Goal: Information Seeking & Learning: Compare options

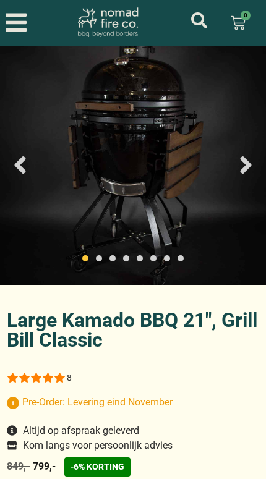
select select "most-helpful"
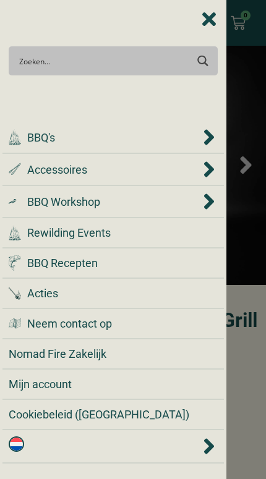
click at [73, 141] on div ".cls-1 { fill: #042e2c; } BBQ's" at bounding box center [104, 137] width 191 height 17
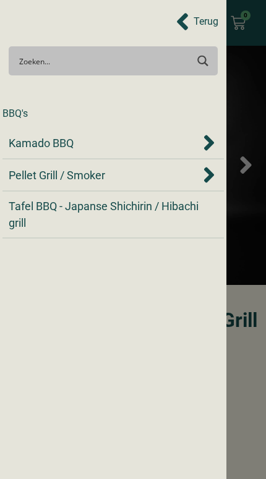
click at [73, 146] on span "Kamado BBQ" at bounding box center [41, 143] width 65 height 17
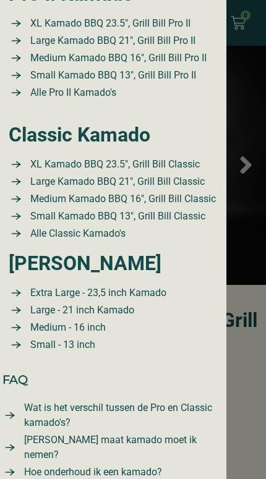
scroll to position [343, 0]
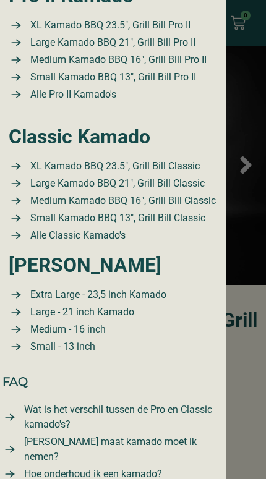
click at [166, 218] on span "Small Kamado BBQ 13″, Grill Bill Classic" at bounding box center [116, 218] width 178 height 15
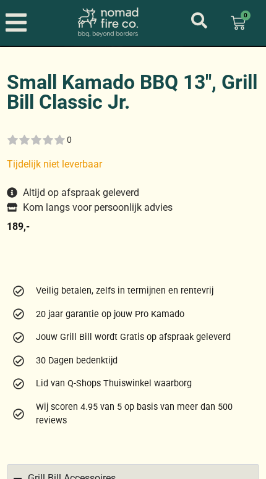
scroll to position [63, 0]
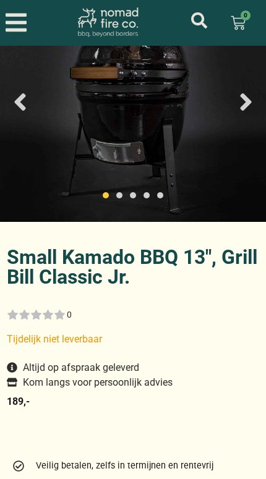
click at [17, 20] on icon "Open/Close Menu" at bounding box center [16, 22] width 21 height 24
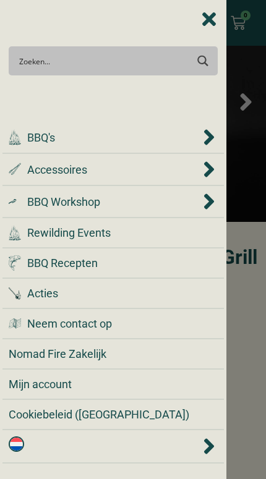
click at [21, 141] on div ".cls-1 { fill: #042e2c; } BBQ's" at bounding box center [104, 137] width 191 height 17
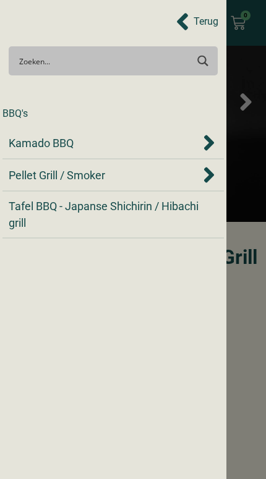
click at [20, 142] on span "Kamado BBQ" at bounding box center [41, 143] width 65 height 17
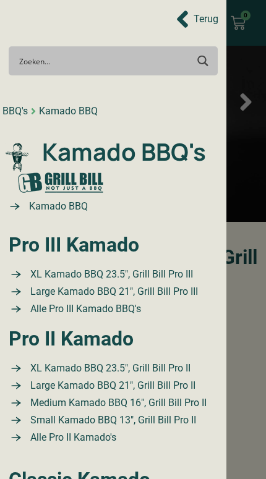
click at [117, 312] on span "Alle Pro III Kamado BBQ's" at bounding box center [84, 308] width 114 height 15
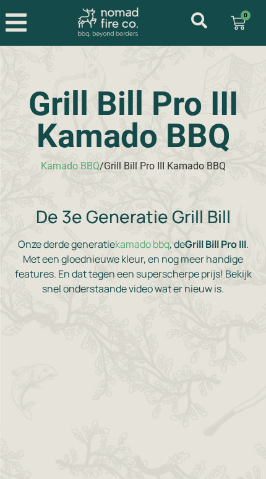
click at [14, 26] on icon "Open/Close Menu" at bounding box center [16, 22] width 21 height 24
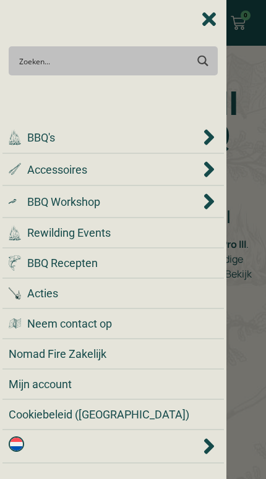
click at [26, 141] on div ".cls-1 { fill: #042e2c; } BBQ's" at bounding box center [104, 137] width 191 height 17
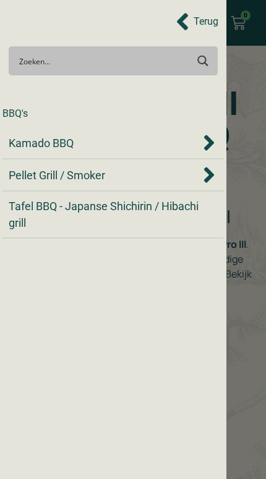
click at [20, 144] on span "Kamado BBQ" at bounding box center [41, 143] width 65 height 17
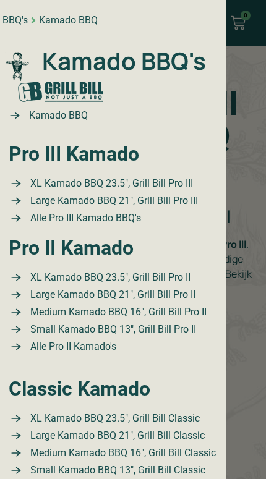
scroll to position [96, 0]
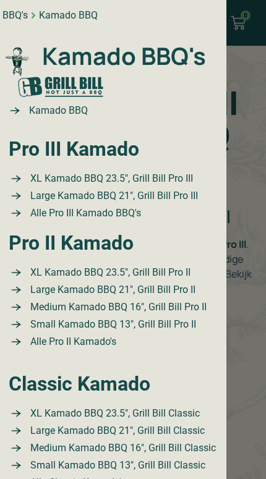
click at [153, 304] on span "Medium Kamado BBQ 16″, Grill Bill Pro II" at bounding box center [116, 307] width 179 height 15
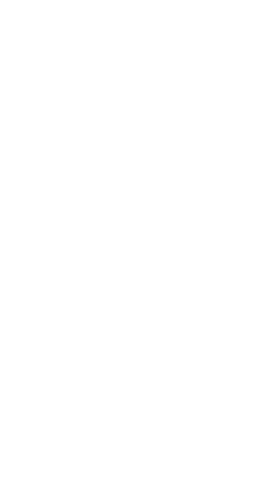
scroll to position [26, 0]
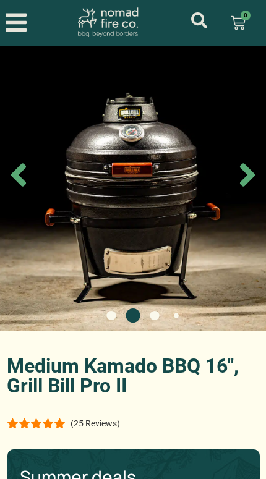
click at [243, 169] on icon "Next slide" at bounding box center [247, 174] width 37 height 37
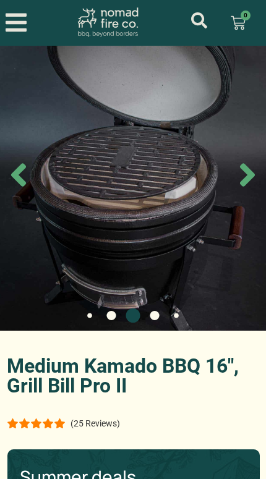
click at [248, 178] on icon "Next slide" at bounding box center [247, 175] width 15 height 23
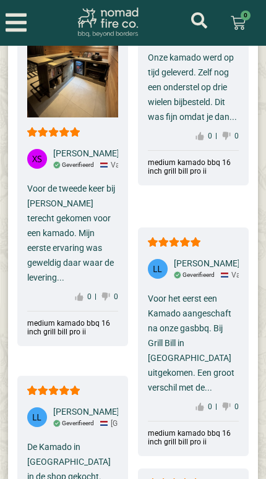
scroll to position [7999, 0]
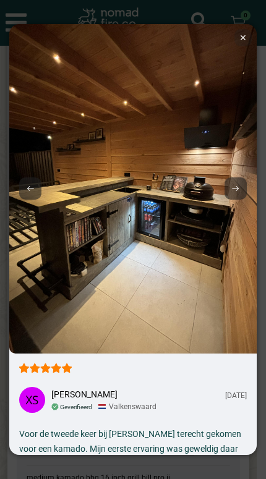
click at [241, 182] on div at bounding box center [235, 188] width 22 height 22
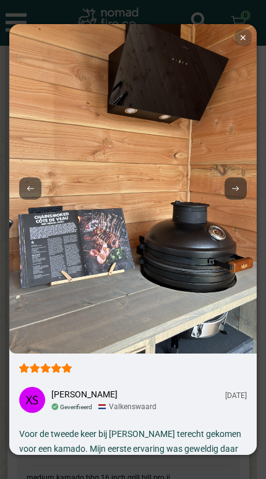
click at [237, 182] on div at bounding box center [235, 188] width 22 height 22
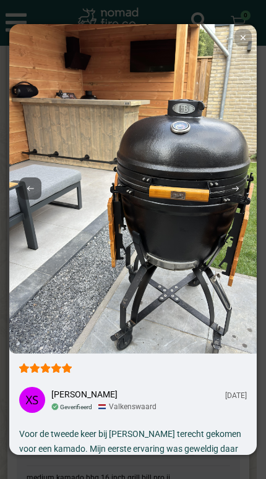
click at [230, 183] on div at bounding box center [235, 188] width 22 height 22
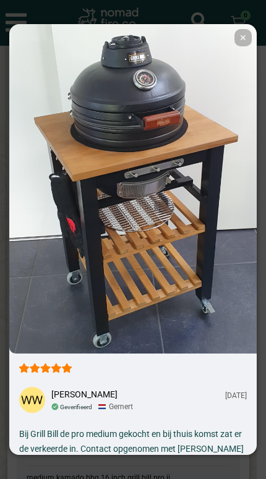
click at [237, 203] on img at bounding box center [132, 188] width 247 height 329
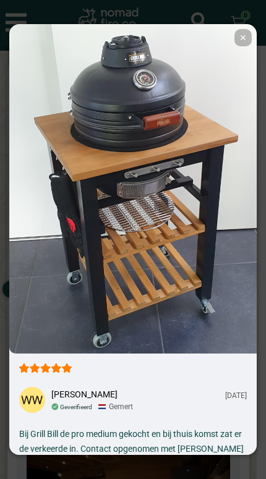
scroll to position [7677, 0]
click at [237, 27] on img at bounding box center [132, 188] width 247 height 329
click at [243, 39] on span "✕" at bounding box center [242, 37] width 17 height 17
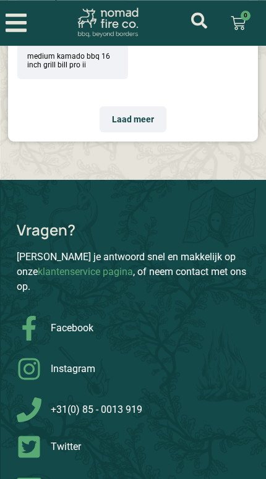
scroll to position [9408, 0]
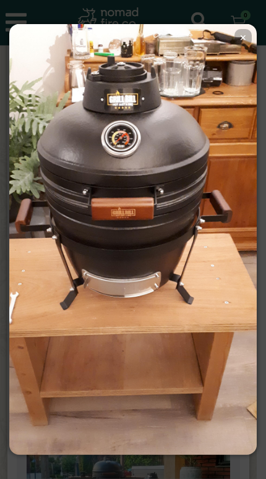
scroll to position [0, 0]
click at [246, 28] on img at bounding box center [132, 243] width 247 height 439
click at [245, 43] on span "✕" at bounding box center [242, 37] width 17 height 17
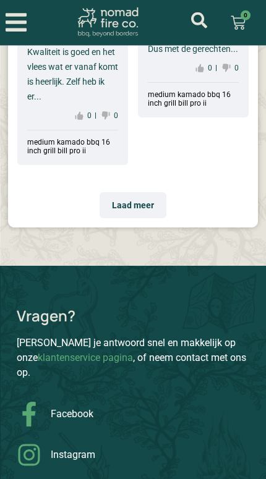
click at [248, 33] on link "€ 0,00 0 Winkelwagen" at bounding box center [238, 23] width 44 height 30
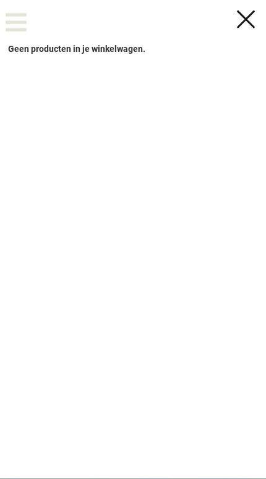
click at [246, 10] on div at bounding box center [245, 19] width 24 height 22
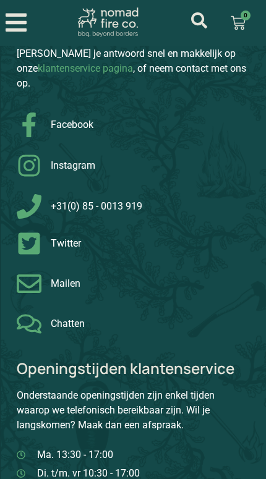
scroll to position [9465, 0]
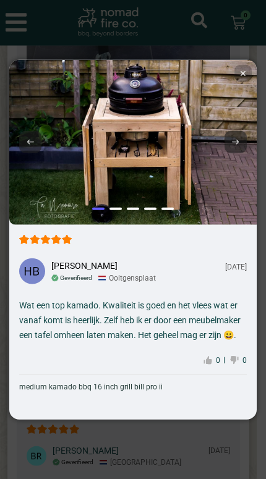
click at [236, 146] on div at bounding box center [235, 142] width 22 height 22
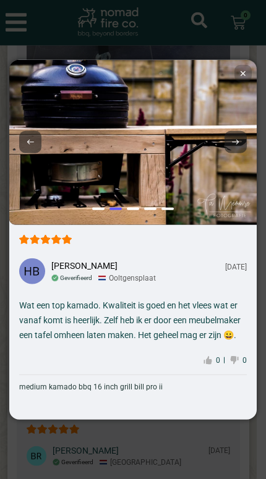
click at [230, 153] on div at bounding box center [235, 142] width 22 height 22
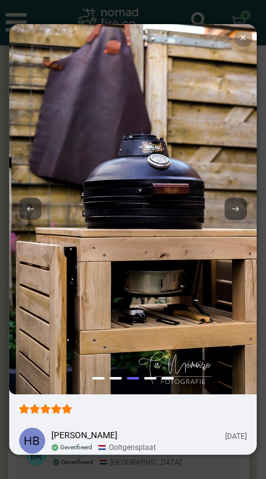
click at [232, 155] on img at bounding box center [132, 209] width 247 height 370
click at [242, 203] on div at bounding box center [235, 209] width 22 height 22
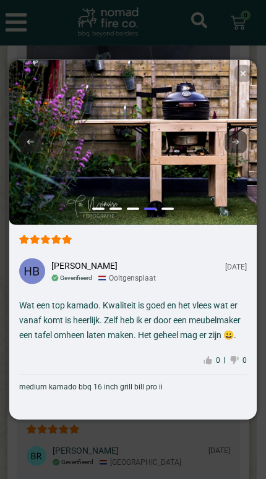
click at [236, 145] on icon at bounding box center [235, 142] width 7 height 5
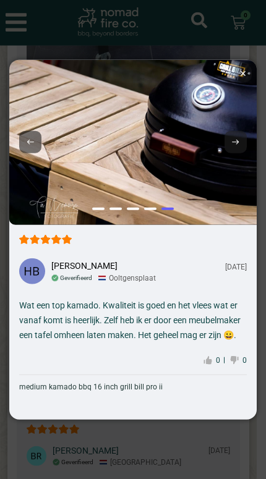
click at [235, 145] on icon at bounding box center [235, 142] width 7 height 5
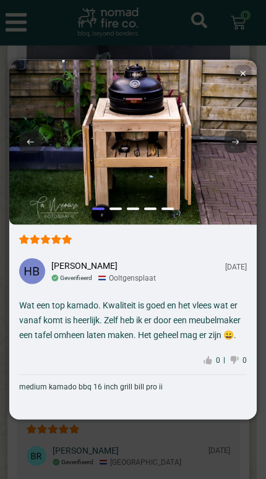
click at [239, 153] on div at bounding box center [235, 142] width 22 height 22
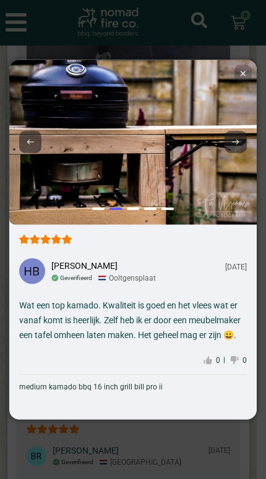
click at [236, 74] on img at bounding box center [132, 142] width 247 height 165
click at [238, 75] on img at bounding box center [132, 142] width 247 height 165
click at [233, 78] on img at bounding box center [132, 142] width 247 height 165
click at [233, 80] on img at bounding box center [132, 142] width 247 height 165
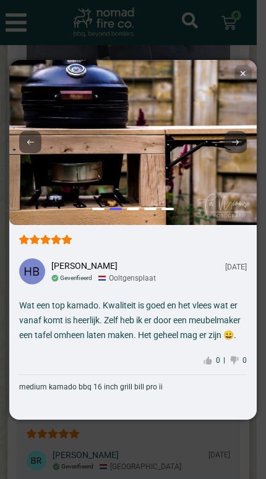
scroll to position [9352, 0]
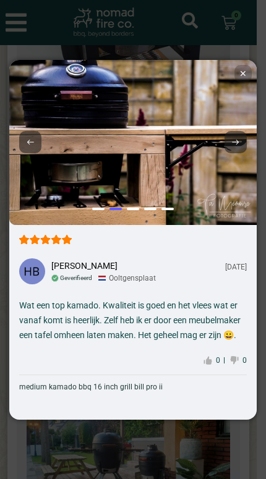
click at [244, 73] on span "✕" at bounding box center [242, 73] width 17 height 17
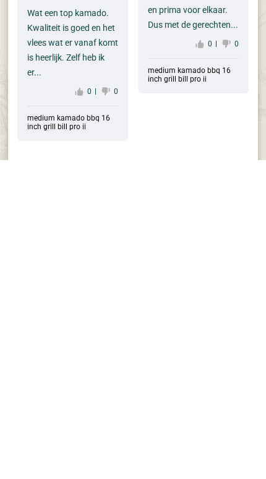
scroll to position [8964, 0]
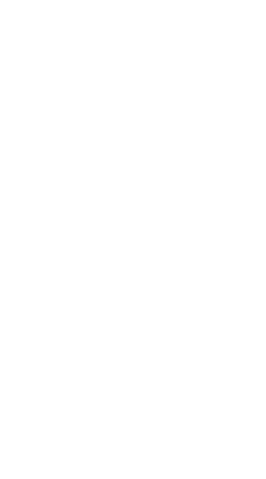
scroll to position [8258, 0]
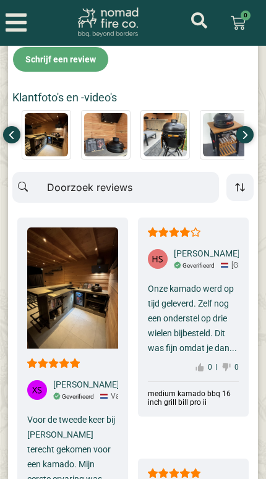
click at [42, 111] on img at bounding box center [46, 135] width 48 height 48
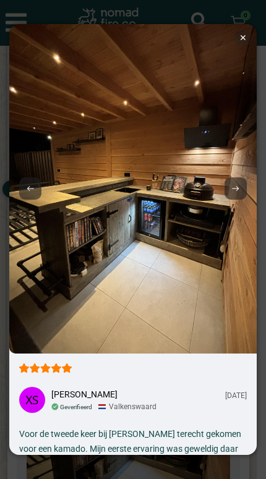
click at [235, 182] on div at bounding box center [235, 188] width 22 height 22
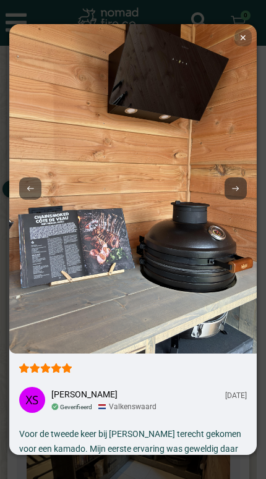
click at [237, 181] on div at bounding box center [235, 188] width 22 height 22
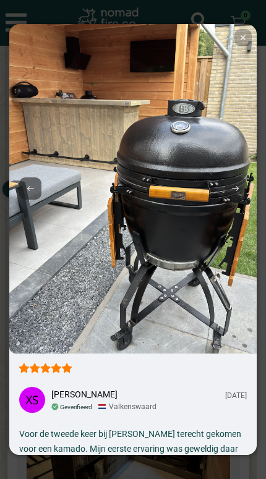
click at [243, 183] on div at bounding box center [235, 188] width 22 height 22
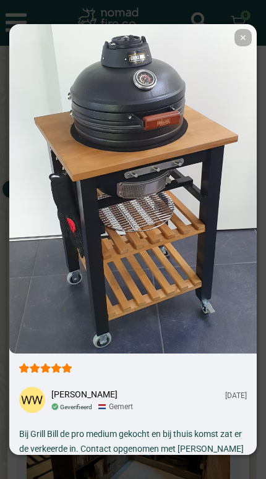
click at [241, 187] on img at bounding box center [132, 188] width 247 height 329
click at [234, 30] on img at bounding box center [132, 188] width 247 height 329
click at [236, 28] on img at bounding box center [132, 188] width 247 height 329
click at [237, 27] on img at bounding box center [132, 188] width 247 height 329
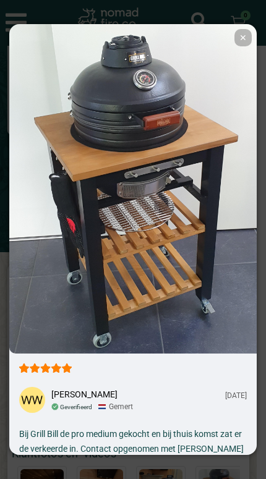
scroll to position [7938, 0]
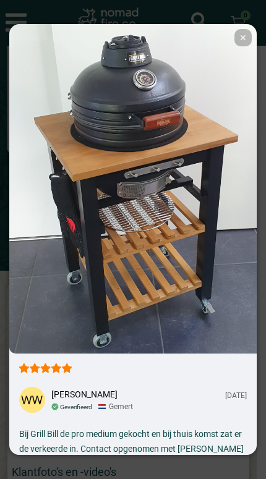
click at [243, 27] on img at bounding box center [132, 188] width 247 height 329
click at [245, 37] on span "✕" at bounding box center [242, 37] width 17 height 17
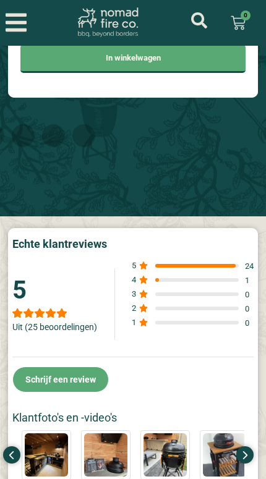
click at [241, 37] on link "€ 0,00 0 Winkelwagen" at bounding box center [238, 23] width 44 height 30
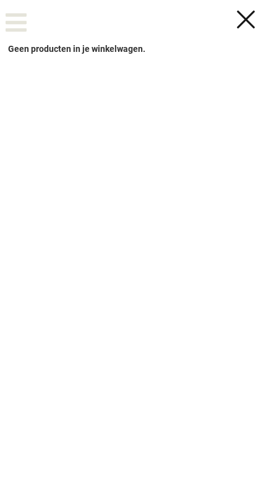
click at [238, 15] on div at bounding box center [245, 19] width 24 height 22
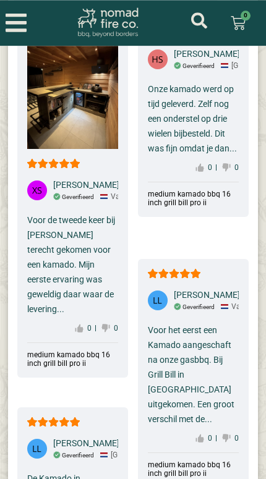
scroll to position [8463, 0]
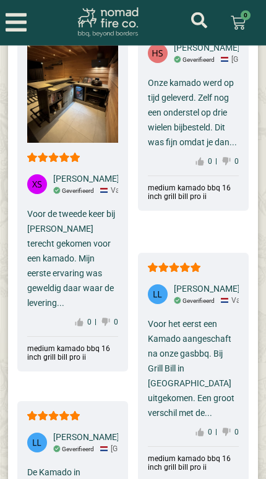
click at [65, 206] on div "Voor de tweede keer bij [PERSON_NAME] terecht gekomen voor een kamado. Mijn eer…" at bounding box center [72, 258] width 91 height 104
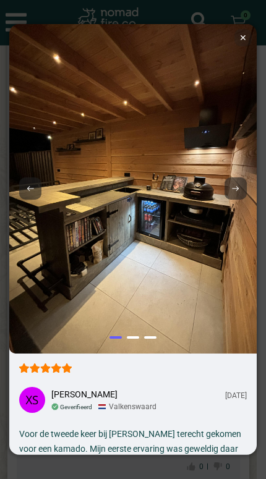
scroll to position [0, 0]
click at [245, 27] on img at bounding box center [132, 188] width 247 height 329
click at [239, 29] on img at bounding box center [132, 188] width 247 height 329
click at [240, 28] on img at bounding box center [132, 188] width 247 height 329
click at [237, 27] on img at bounding box center [132, 188] width 247 height 329
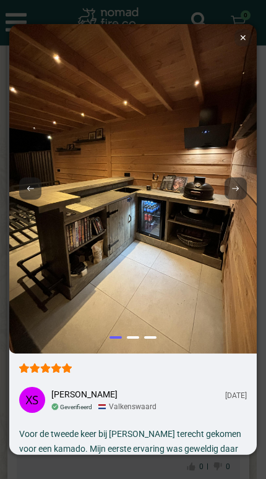
click at [240, 27] on img at bounding box center [132, 188] width 247 height 329
click at [239, 28] on img at bounding box center [132, 188] width 247 height 329
click at [237, 28] on img at bounding box center [132, 188] width 247 height 329
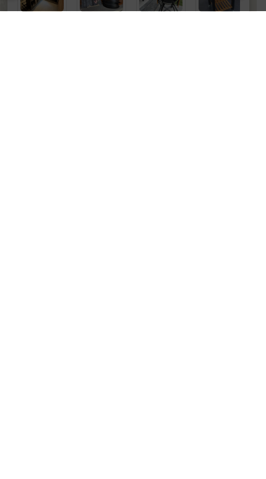
scroll to position [7988, 0]
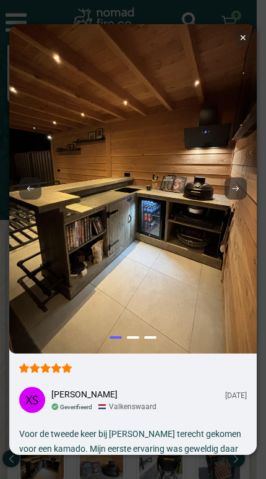
click at [252, 36] on img at bounding box center [132, 188] width 247 height 329
click at [244, 37] on span "✕" at bounding box center [242, 37] width 17 height 17
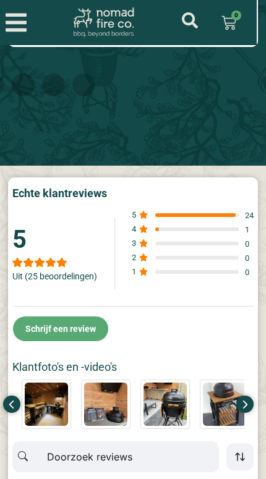
click at [243, 34] on link "€ 0,00 0 Winkelwagen" at bounding box center [228, 23] width 44 height 30
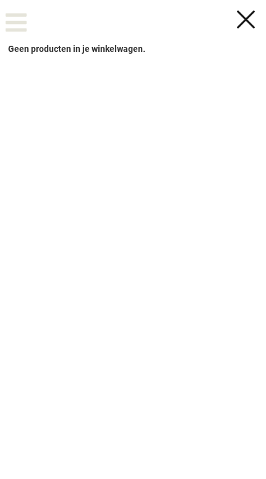
scroll to position [7156, 0]
click at [243, 10] on div at bounding box center [245, 19] width 24 height 22
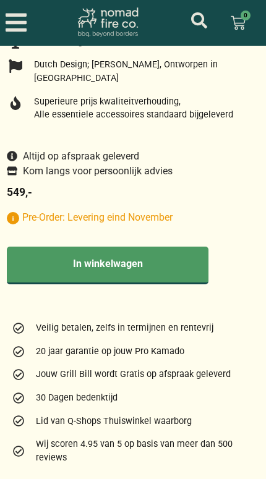
scroll to position [724, 0]
